Goal: Task Accomplishment & Management: Use online tool/utility

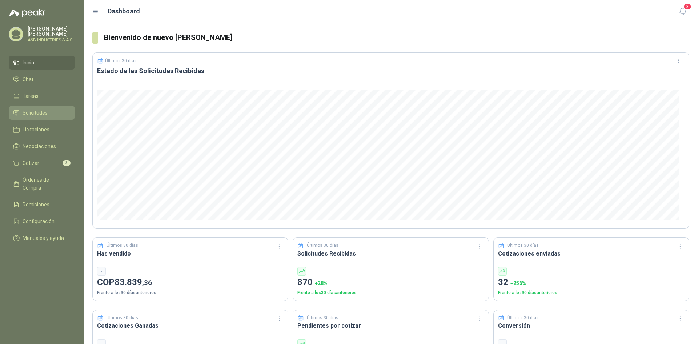
click at [20, 109] on li "Solicitudes" at bounding box center [41, 113] width 57 height 8
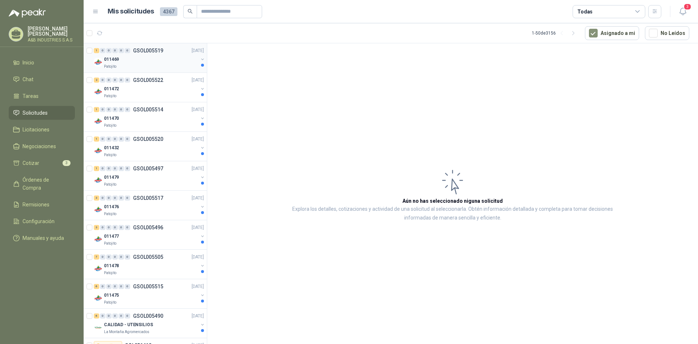
click at [138, 61] on div "011469" at bounding box center [151, 59] width 94 height 9
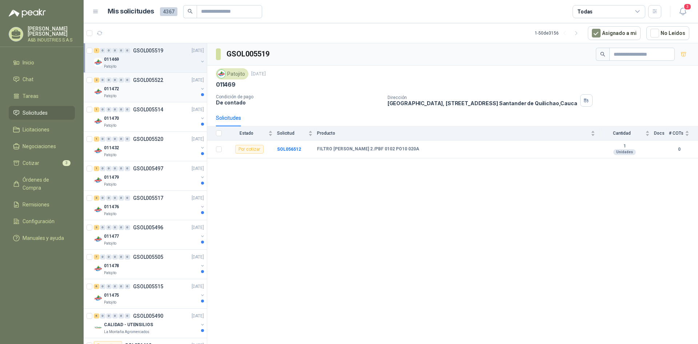
click at [154, 88] on div "011472" at bounding box center [151, 88] width 94 height 9
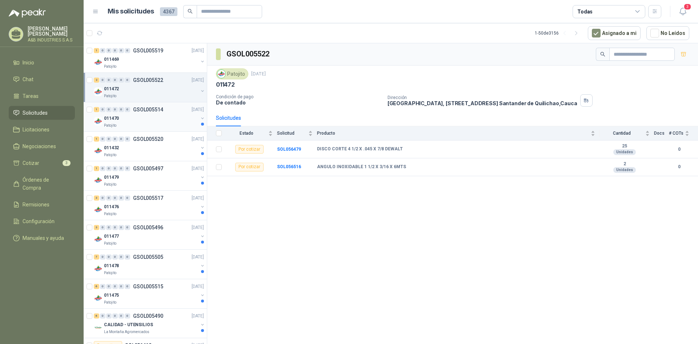
click at [144, 120] on div "011470" at bounding box center [151, 118] width 94 height 9
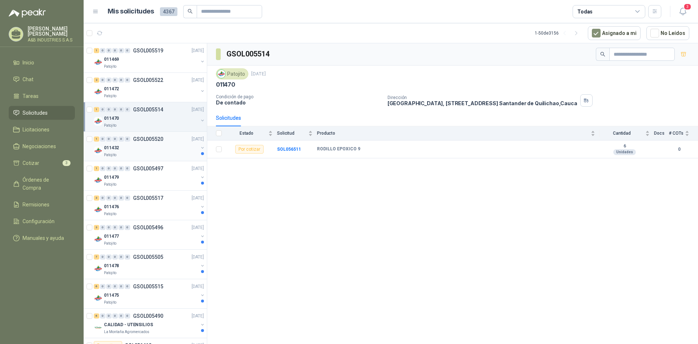
click at [142, 152] on div "Patojito" at bounding box center [151, 155] width 94 height 6
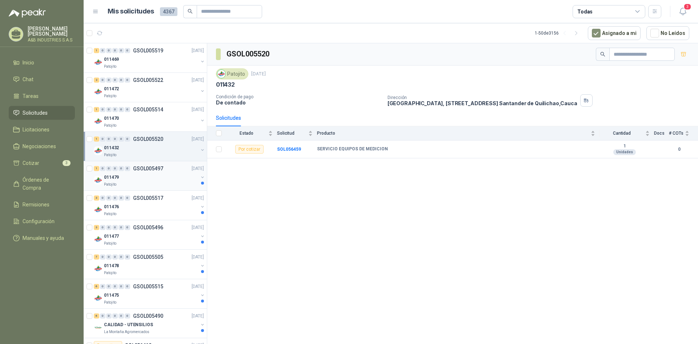
click at [140, 172] on div "1 0 0 0 0 0 GSOL005497 [DATE]" at bounding box center [150, 168] width 112 height 9
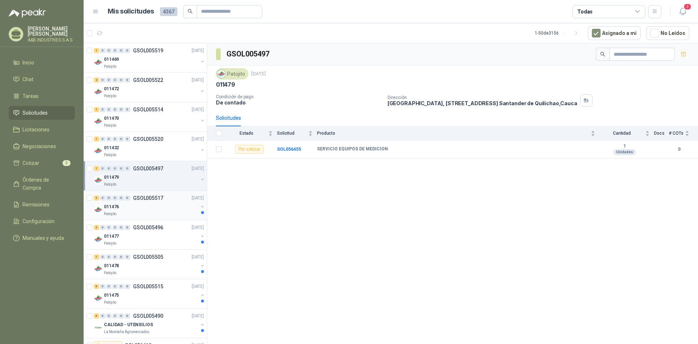
click at [118, 208] on p "011476" at bounding box center [111, 206] width 15 height 7
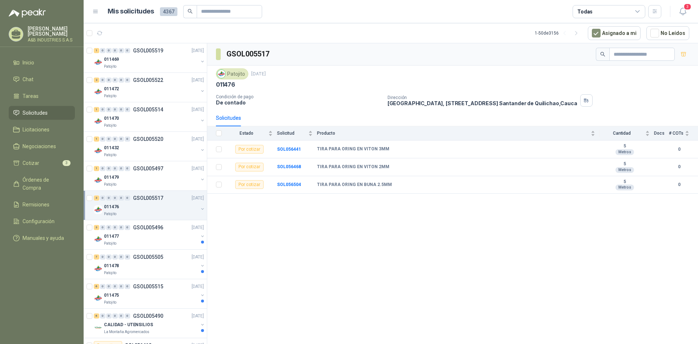
click at [365, 212] on div "GSOL005517 Patojito [DATE] 011476 Condición de pago De contado Dirección [GEOGR…" at bounding box center [452, 194] width 491 height 303
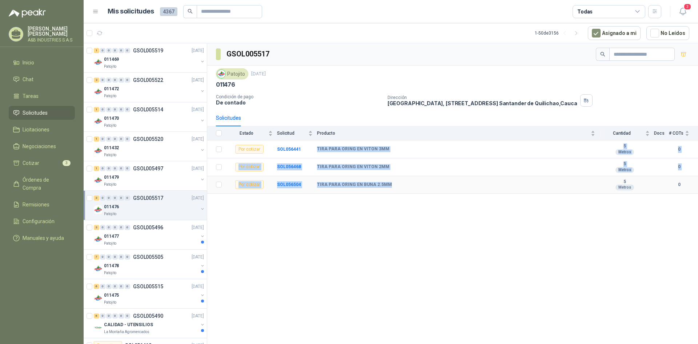
drag, startPoint x: 318, startPoint y: 147, endPoint x: 389, endPoint y: 186, distance: 81.4
click at [389, 186] on tbody "Por cotizar SOL056441 TIRA PARA ORING EN VITON 3MM 5 Metros 0 Por cotizar SOL05…" at bounding box center [452, 166] width 491 height 53
click at [389, 186] on div "TIRA PARA ORING EN BUNA 2.5MM" at bounding box center [456, 185] width 278 height 6
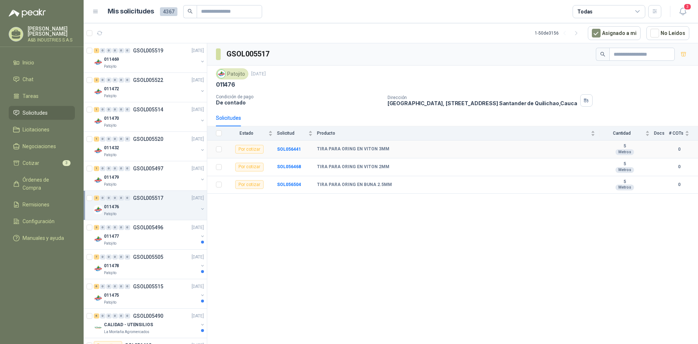
click at [259, 151] on div "Por cotizar" at bounding box center [249, 149] width 28 height 9
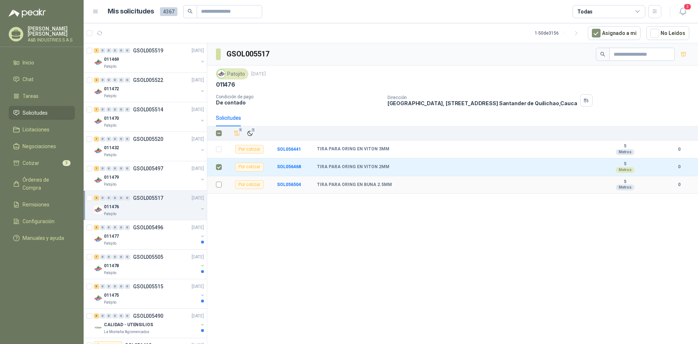
click at [218, 181] on label at bounding box center [219, 184] width 6 height 8
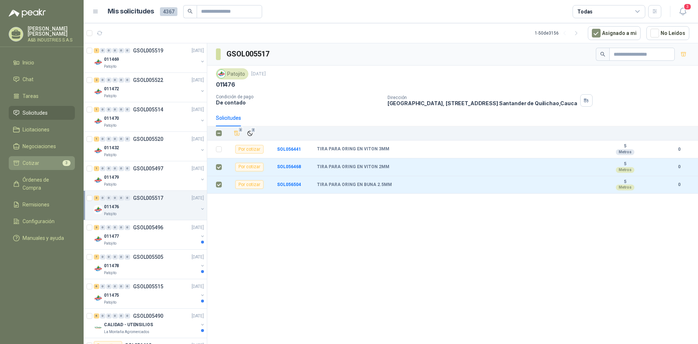
click at [40, 160] on li "Cotizar 3" at bounding box center [41, 163] width 57 height 8
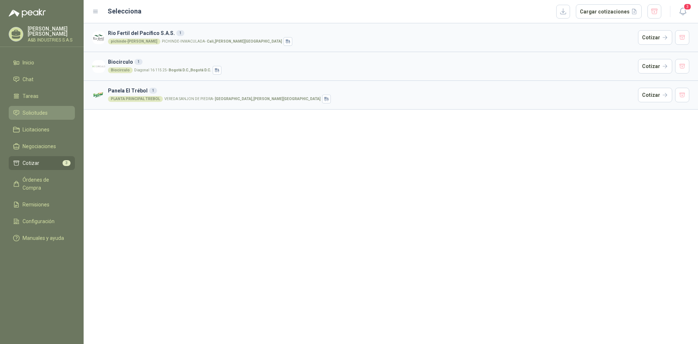
click at [43, 115] on span "Solicitudes" at bounding box center [35, 113] width 25 height 8
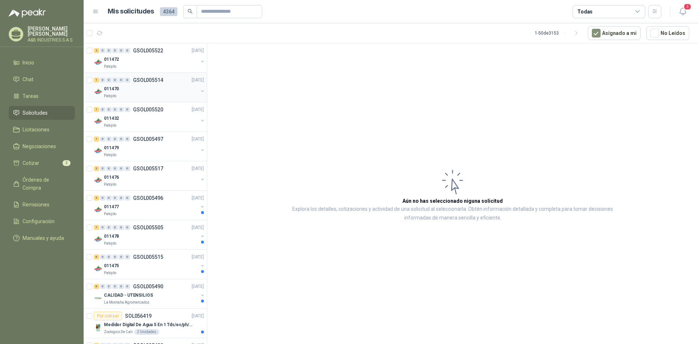
click at [136, 92] on div "011470" at bounding box center [151, 88] width 94 height 9
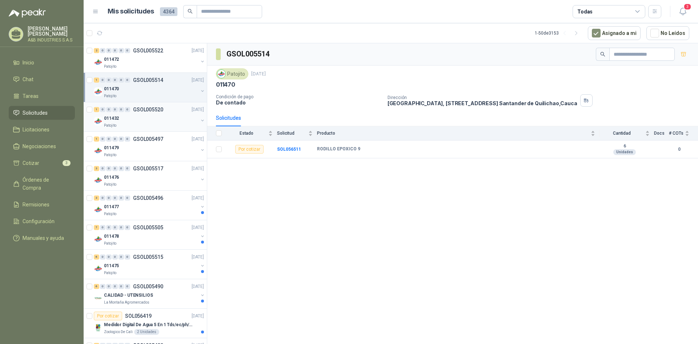
click at [140, 116] on div "011432" at bounding box center [151, 118] width 94 height 9
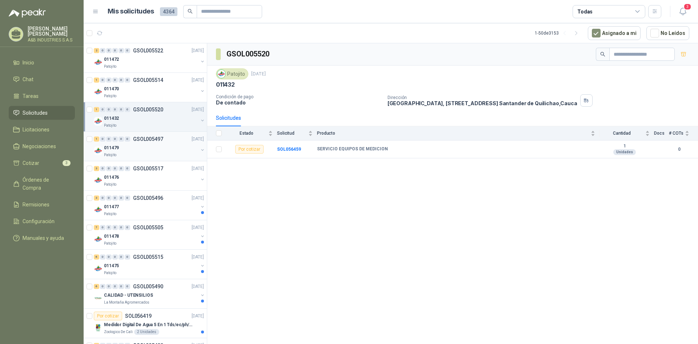
click at [155, 149] on div "011479" at bounding box center [151, 147] width 94 height 9
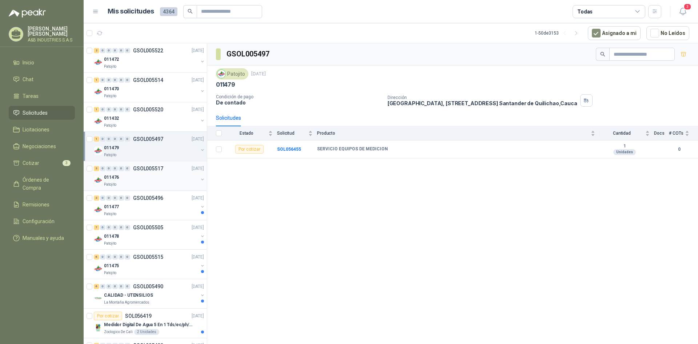
click at [161, 181] on div "011476" at bounding box center [151, 177] width 94 height 9
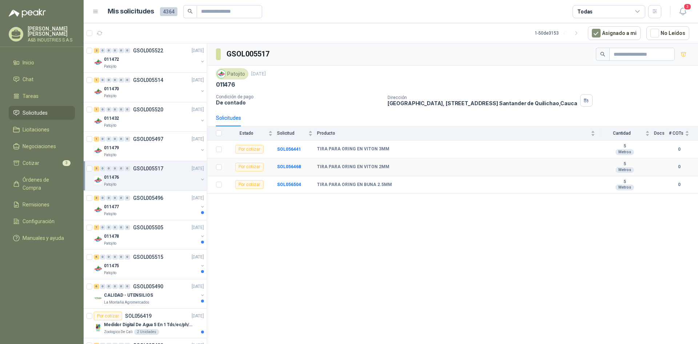
click at [350, 168] on b "TIRA PARA ORING EN VITON 2MM" at bounding box center [353, 167] width 72 height 6
click at [248, 166] on div "Por cotizar" at bounding box center [249, 167] width 28 height 9
click at [223, 167] on td at bounding box center [216, 167] width 19 height 18
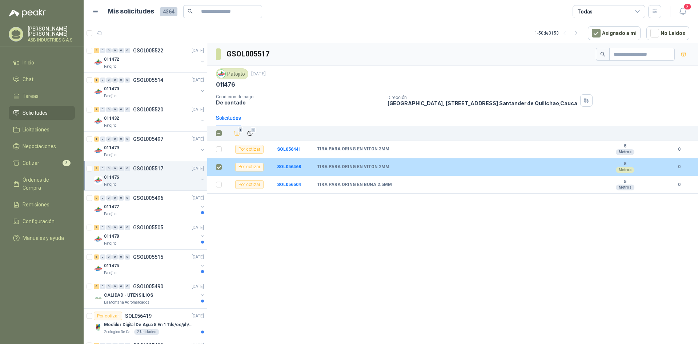
click at [320, 163] on td "TIRA PARA ORING EN VITON 2MM" at bounding box center [458, 167] width 283 height 18
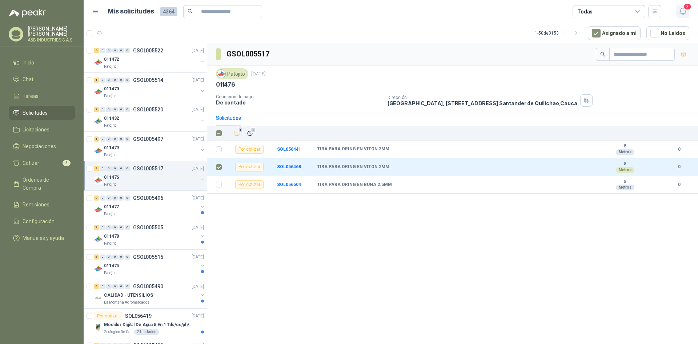
click at [688, 10] on span "3" at bounding box center [688, 6] width 8 height 7
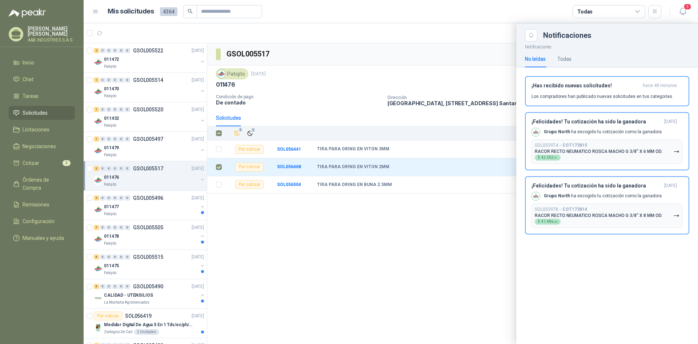
click at [416, 250] on div at bounding box center [391, 183] width 615 height 320
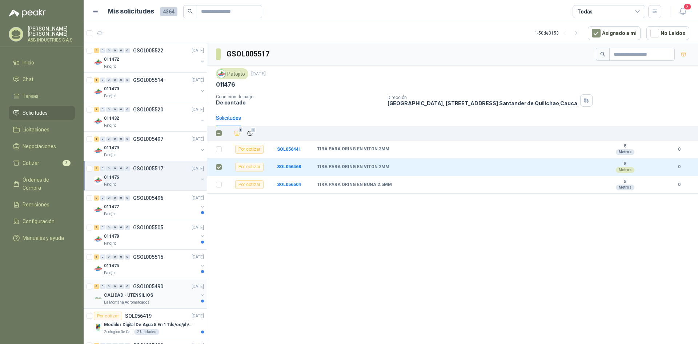
scroll to position [145, 0]
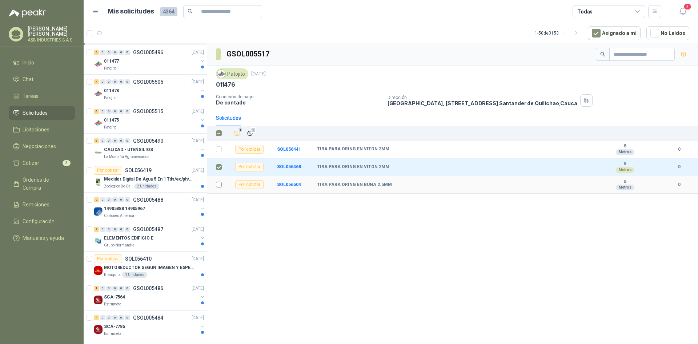
click at [216, 186] on td at bounding box center [216, 185] width 19 height 18
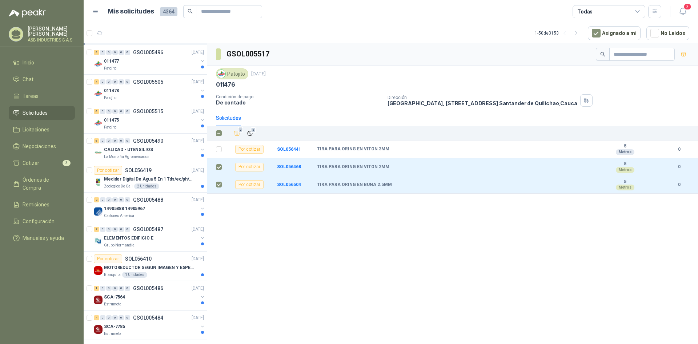
click at [635, 11] on icon at bounding box center [638, 11] width 7 height 7
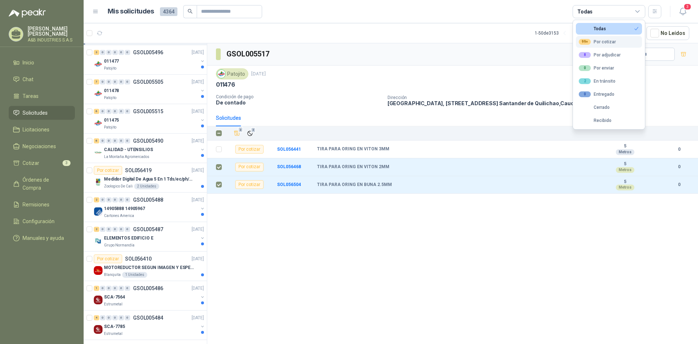
click at [609, 42] on div "99+ Por cotizar" at bounding box center [597, 42] width 37 height 6
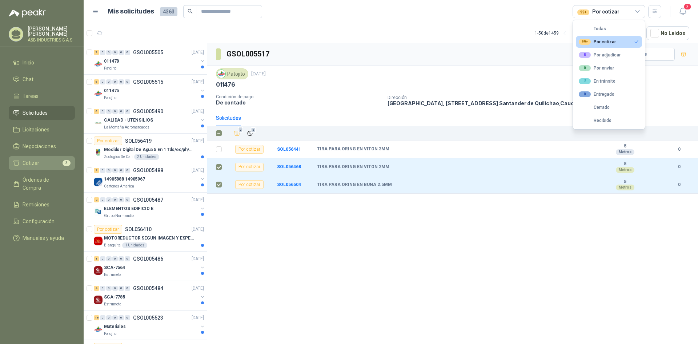
scroll to position [116, 0]
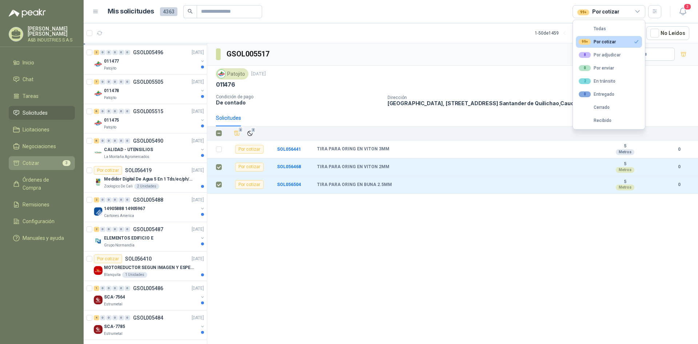
click at [35, 161] on span "Cotizar" at bounding box center [31, 163] width 17 height 8
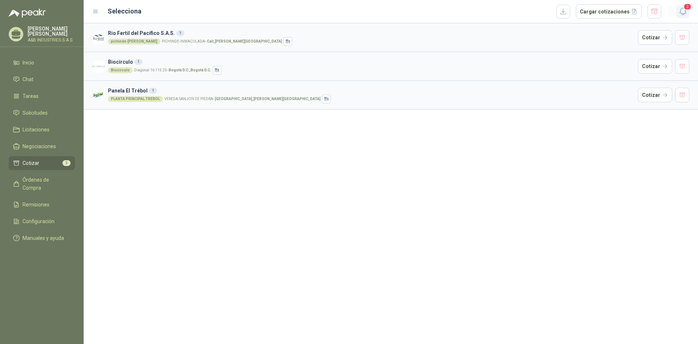
click at [682, 7] on icon "button" at bounding box center [683, 11] width 9 height 9
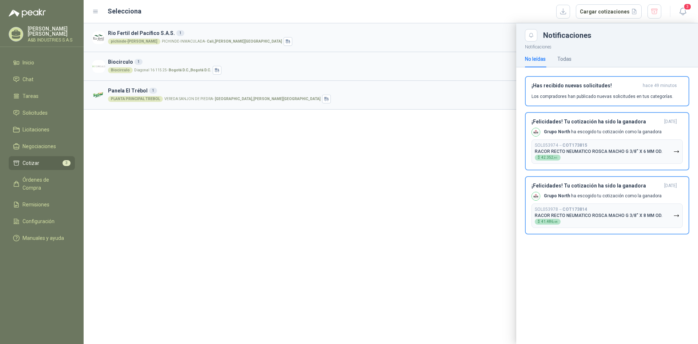
click at [418, 187] on div at bounding box center [391, 183] width 615 height 320
